Goal: Task Accomplishment & Management: Complete application form

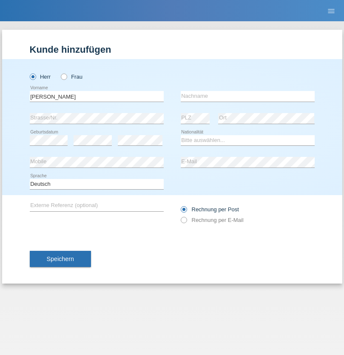
type input "Danilo"
click at [247, 96] on input "text" at bounding box center [248, 96] width 134 height 11
type input "Neto"
select select "CH"
radio input "true"
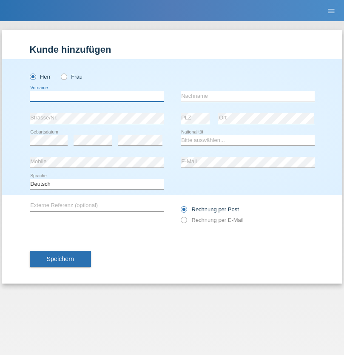
click at [96, 96] on input "text" at bounding box center [97, 96] width 134 height 11
type input "Nicolas"
click at [247, 96] on input "text" at bounding box center [248, 96] width 134 height 11
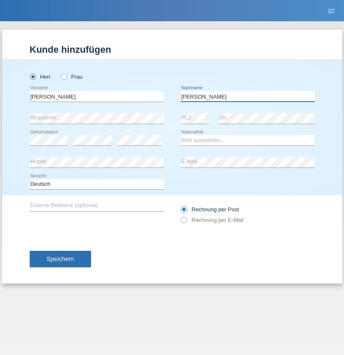
type input "Meier"
select select "CH"
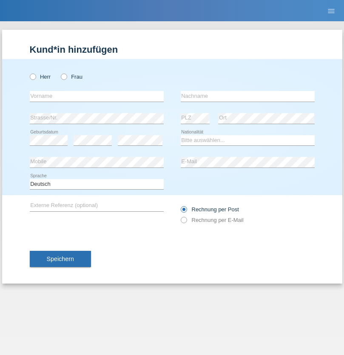
radio input "true"
click at [96, 96] on input "text" at bounding box center [97, 96] width 134 height 11
type input "David"
click at [247, 96] on input "text" at bounding box center [248, 96] width 134 height 11
type input "Nydegger"
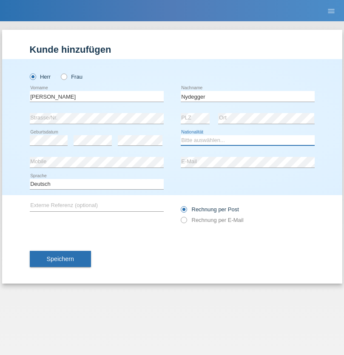
select select "CH"
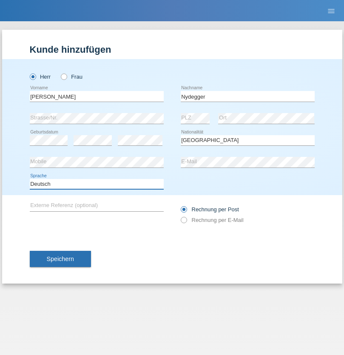
select select "en"
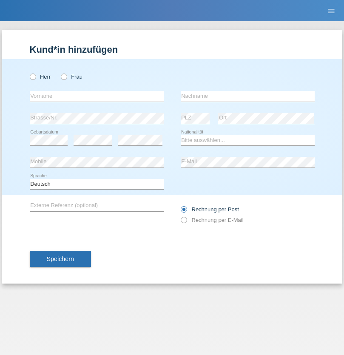
radio input "true"
click at [96, 96] on input "text" at bounding box center [97, 96] width 134 height 11
type input "Corinne"
click at [247, 96] on input "text" at bounding box center [248, 96] width 134 height 11
type input "Nydegger"
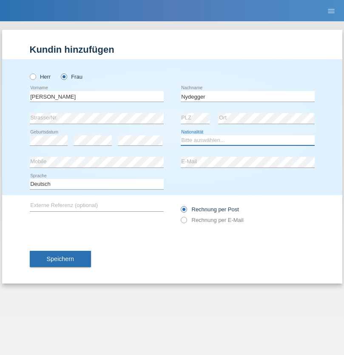
select select "CH"
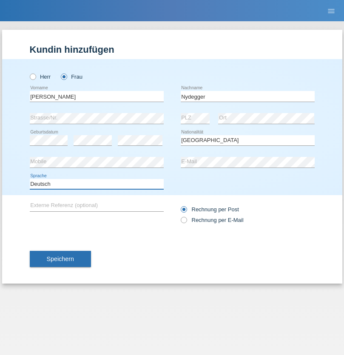
select select "en"
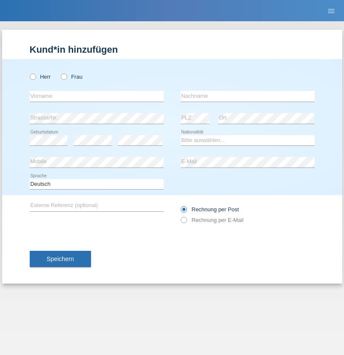
radio input "true"
click at [96, 96] on input "text" at bounding box center [97, 96] width 134 height 11
type input "Goekhan"
click at [247, 96] on input "text" at bounding box center [248, 96] width 134 height 11
type input "Akarsu"
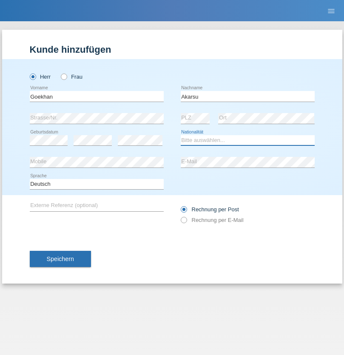
select select "AT"
select select "C"
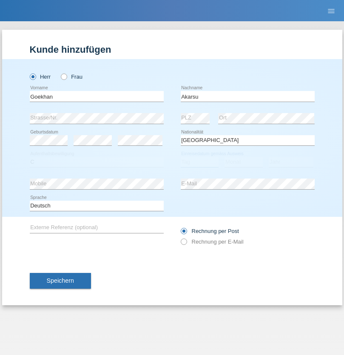
select select "01"
select select "05"
select select "2021"
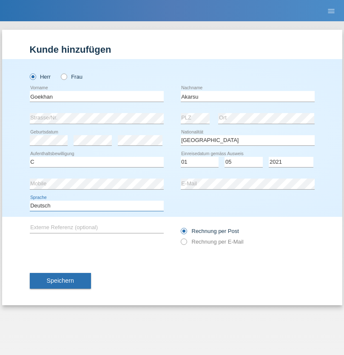
select select "en"
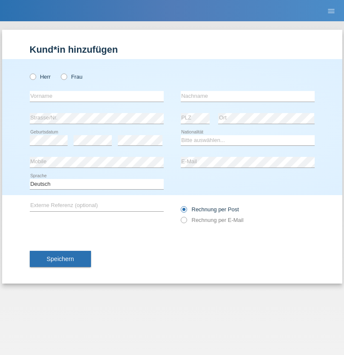
radio input "true"
click at [96, 96] on input "text" at bounding box center [97, 96] width 134 height 11
type input "Daniele"
click at [247, 96] on input "text" at bounding box center [248, 96] width 134 height 11
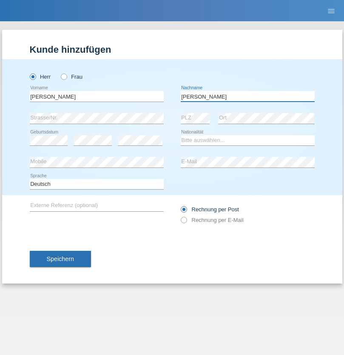
type input "Daniele"
select select "IT"
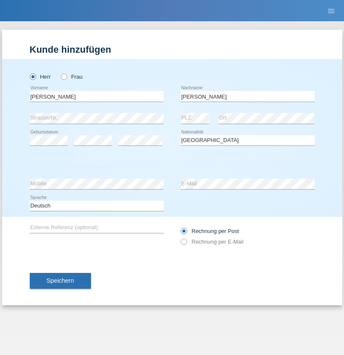
select select "C"
select select "22"
select select "06"
select select "1964"
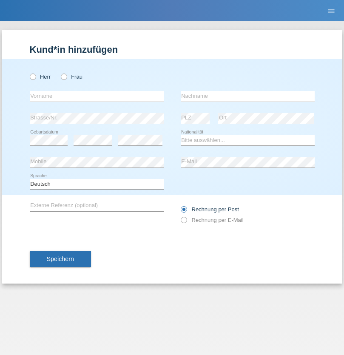
radio input "true"
click at [96, 96] on input "text" at bounding box center [97, 96] width 134 height 11
type input "[DATE]"
click at [247, 96] on input "text" at bounding box center [248, 96] width 134 height 11
type input "[PERSON_NAME]"
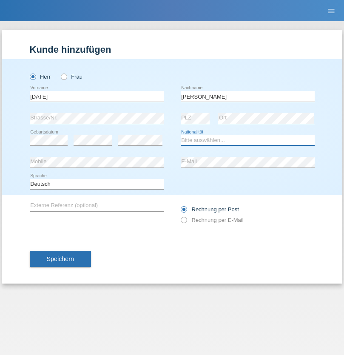
select select "IT"
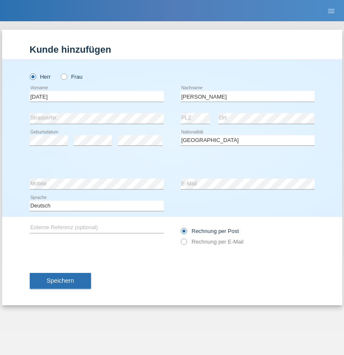
select select "C"
select select "01"
select select "05"
select select "2021"
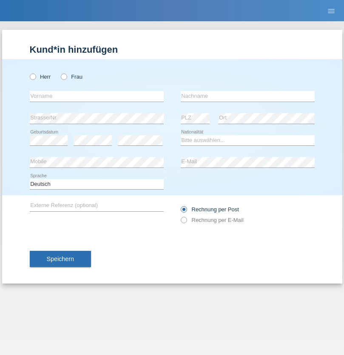
radio input "true"
click at [96, 96] on input "text" at bounding box center [97, 96] width 134 height 11
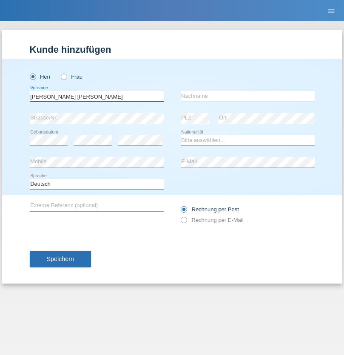
type input "[PERSON_NAME] [PERSON_NAME]"
click at [247, 96] on input "text" at bounding box center [248, 96] width 134 height 11
type input "Cislariu"
select select "CH"
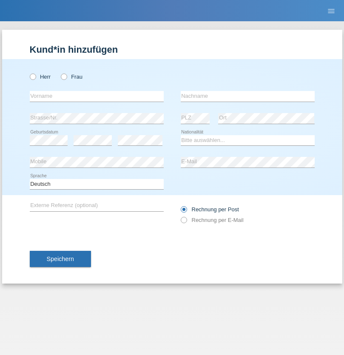
radio input "true"
select select "CH"
radio input "true"
click at [96, 96] on input "text" at bounding box center [97, 96] width 134 height 11
type input "Zsolt"
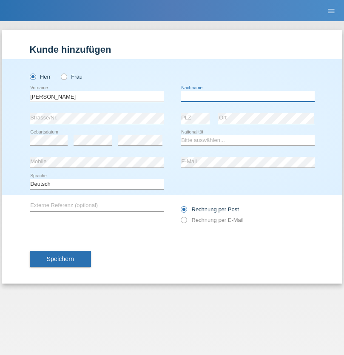
click at [247, 96] on input "text" at bounding box center [248, 96] width 134 height 11
type input "Kappelmayer"
select select "MG"
select select "C"
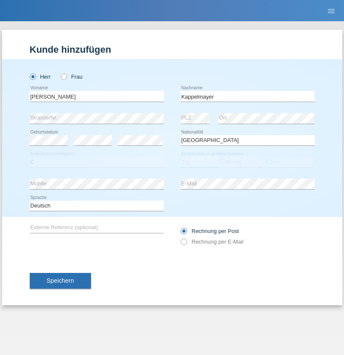
select select "01"
select select "09"
select select "2021"
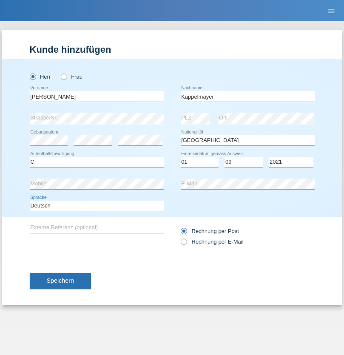
select select "en"
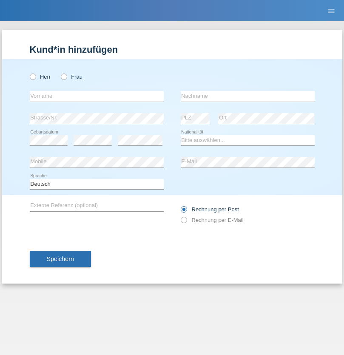
radio input "true"
click at [96, 96] on input "text" at bounding box center [97, 96] width 134 height 11
type input "firat"
click at [247, 96] on input "text" at bounding box center [248, 96] width 134 height 11
type input "kara"
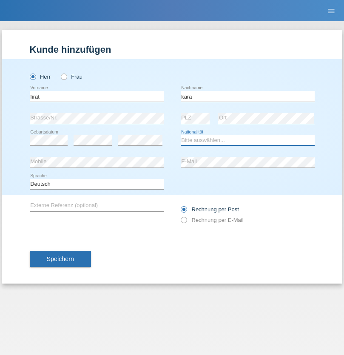
select select "CH"
radio input "true"
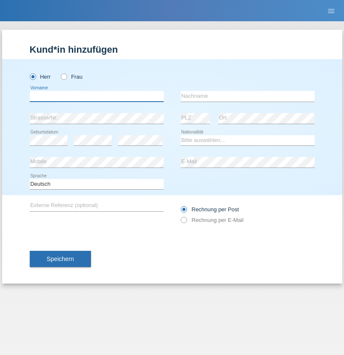
click at [96, 96] on input "text" at bounding box center [97, 96] width 134 height 11
type input "Jean Panda"
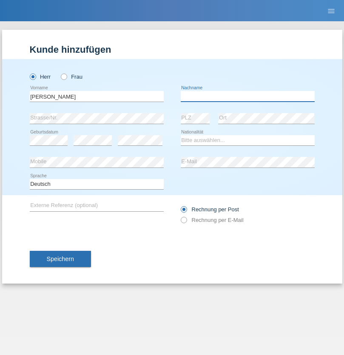
click at [247, 96] on input "text" at bounding box center [248, 96] width 134 height 11
type input "Panda nzinga"
select select "MN"
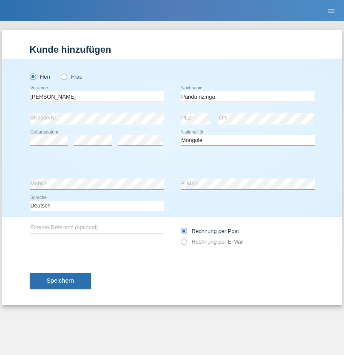
select select "C"
select select "28"
select select "11"
select select "2001"
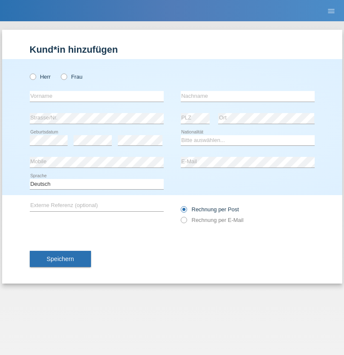
radio input "true"
select select "HU"
select select "C"
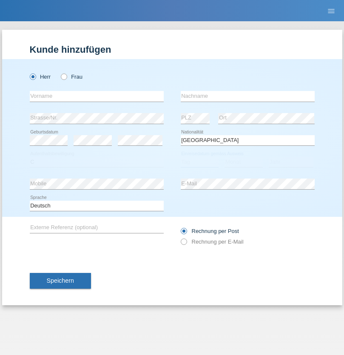
select select "30"
select select "10"
select select "2021"
